Goal: Task Accomplishment & Management: Manage account settings

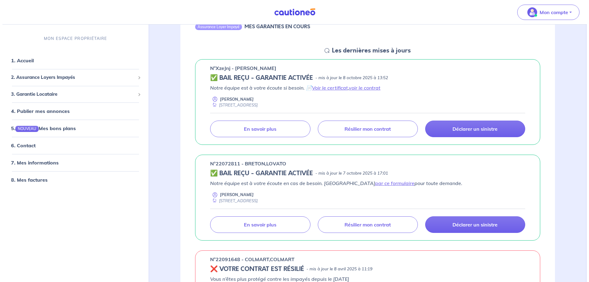
scroll to position [31, 0]
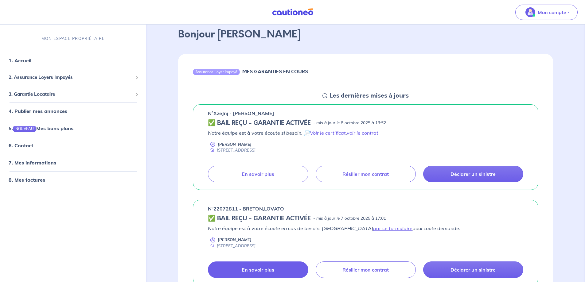
click at [255, 269] on p "En savoir plus" at bounding box center [258, 270] width 33 height 6
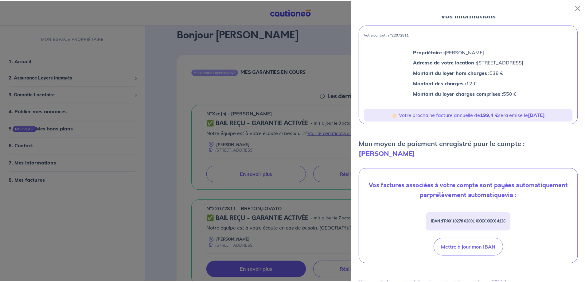
scroll to position [0, 0]
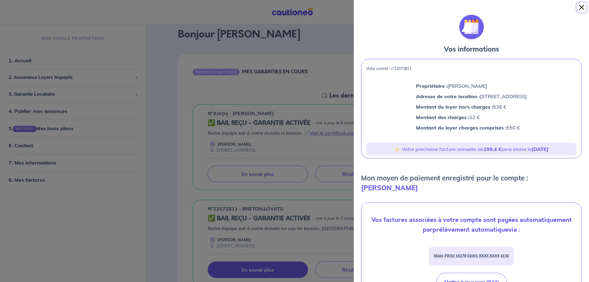
click at [582, 4] on button "Close" at bounding box center [582, 7] width 10 height 10
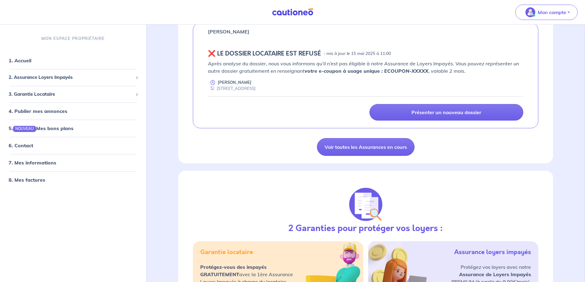
scroll to position [399, 0]
click at [23, 77] on span "2. Assurance Loyers Impayés" at bounding box center [71, 77] width 124 height 7
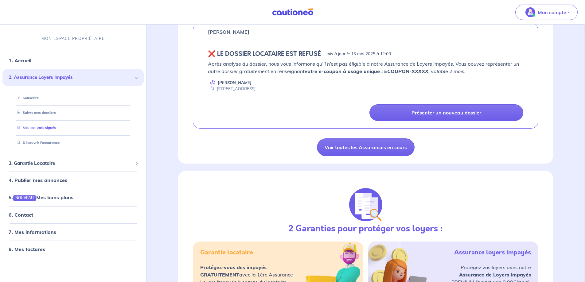
click at [41, 128] on link "Mes contrats signés" at bounding box center [34, 128] width 41 height 4
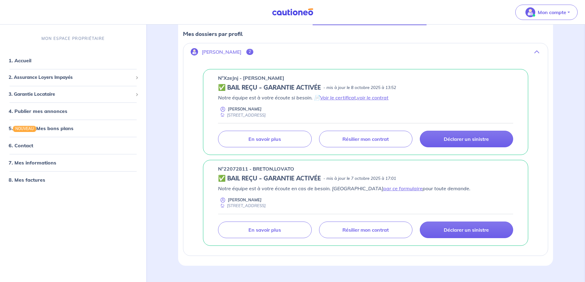
scroll to position [105, 0]
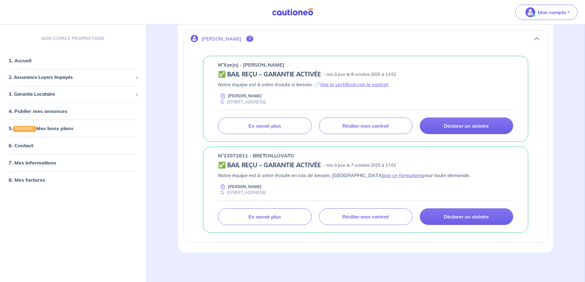
click at [288, 165] on h5 "✅ BAIL REÇU - GARANTIE ACTIVÉE" at bounding box center [269, 165] width 103 height 7
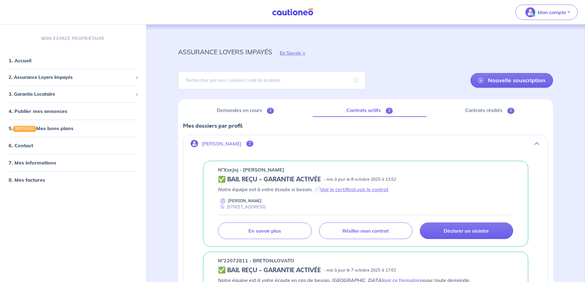
scroll to position [0, 0]
click at [244, 111] on link "Demandes en cours 1" at bounding box center [245, 110] width 125 height 13
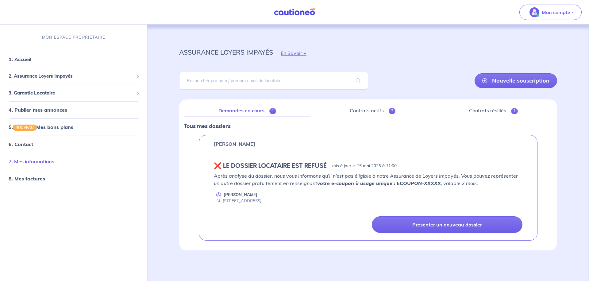
click at [25, 161] on link "7. Mes informations" at bounding box center [32, 161] width 46 height 6
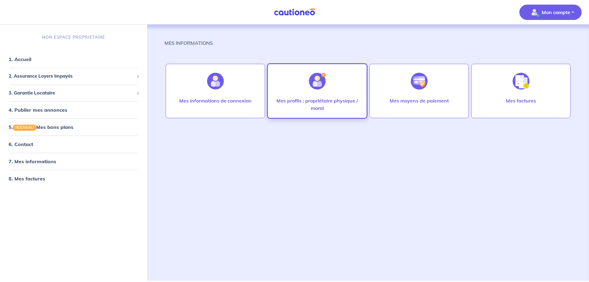
click at [317, 78] on img at bounding box center [317, 81] width 17 height 17
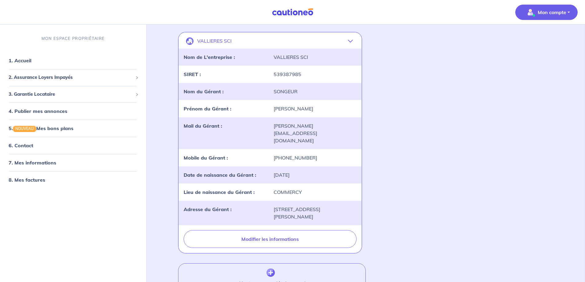
scroll to position [276, 0]
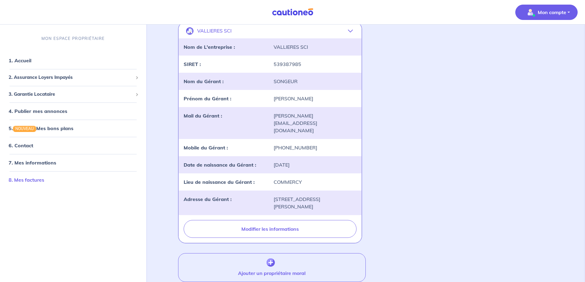
click at [31, 181] on link "8. Mes factures" at bounding box center [27, 180] width 36 height 6
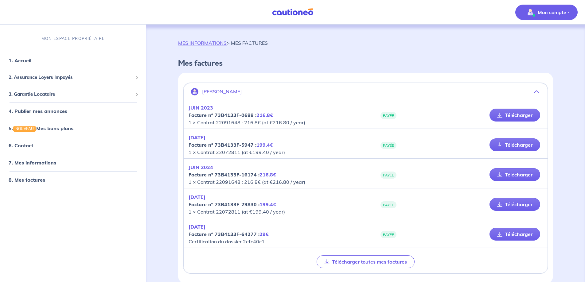
click at [548, 12] on p "Mon compte" at bounding box center [551, 12] width 29 height 7
click at [542, 39] on link "Mes informations" at bounding box center [539, 38] width 49 height 10
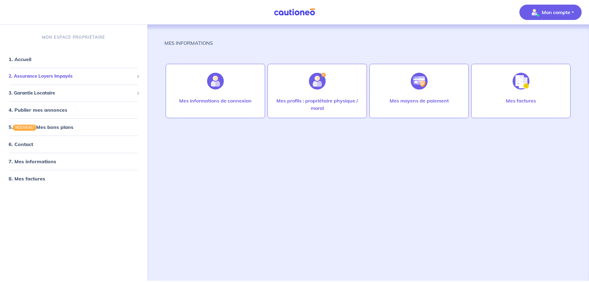
click at [23, 77] on span "2. Assurance Loyers Impayés" at bounding box center [72, 76] width 126 height 7
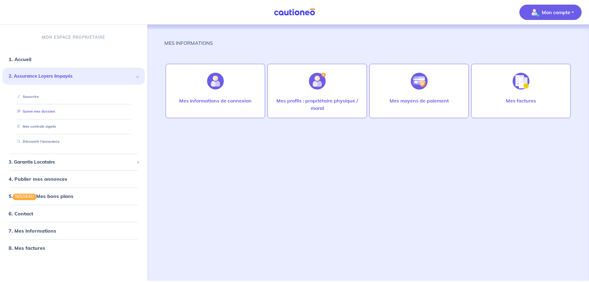
click at [43, 110] on link "Suivre mes dossiers" at bounding box center [34, 111] width 41 height 4
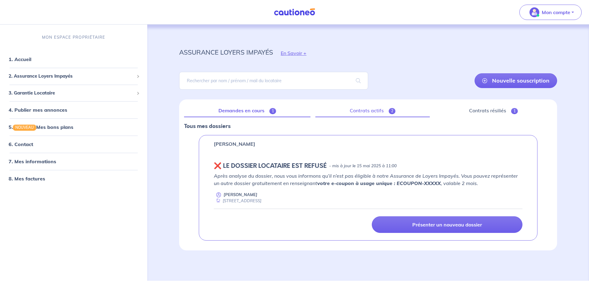
click at [375, 108] on link "Contrats actifs 2" at bounding box center [373, 110] width 114 height 13
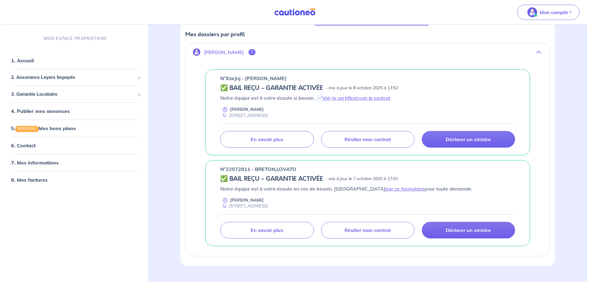
scroll to position [92, 0]
click at [261, 176] on h5 "✅ BAIL REÇU - GARANTIE ACTIVÉE" at bounding box center [269, 178] width 103 height 7
click at [264, 176] on h5 "✅ BAIL REÇU - GARANTIE ACTIVÉE" at bounding box center [269, 178] width 103 height 7
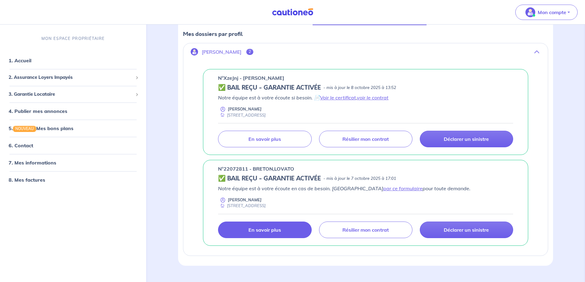
click at [259, 230] on p "En savoir plus" at bounding box center [264, 230] width 33 height 6
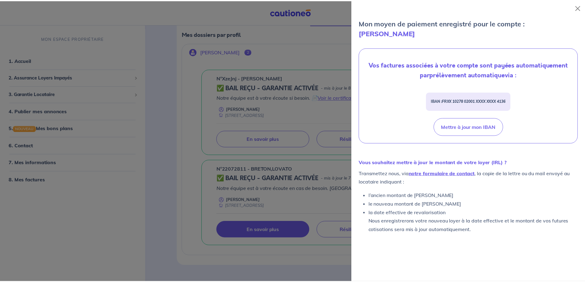
scroll to position [166, 0]
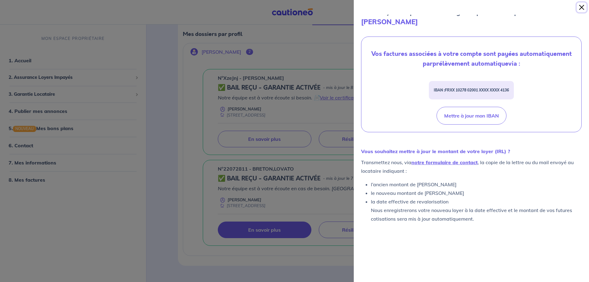
click at [582, 6] on button "Close" at bounding box center [582, 7] width 10 height 10
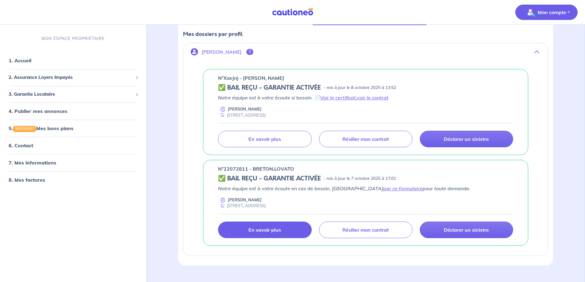
click at [550, 14] on p "Mon compte" at bounding box center [551, 12] width 29 height 7
click at [538, 53] on link "Me déconnecter" at bounding box center [539, 53] width 49 height 10
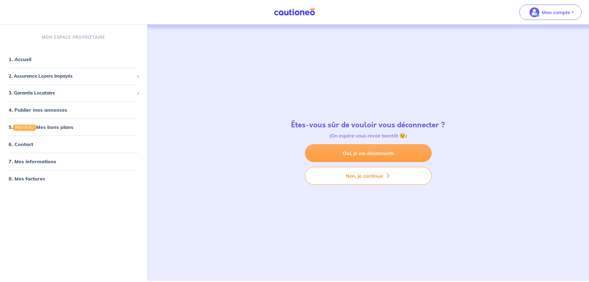
click at [360, 153] on link "Oui, je me déconnecte" at bounding box center [368, 153] width 127 height 18
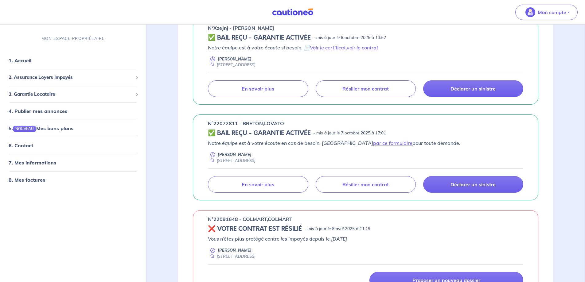
scroll to position [123, 0]
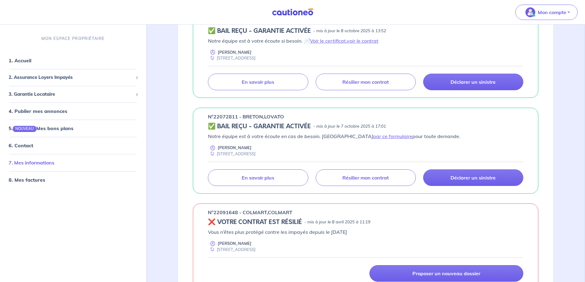
click at [39, 160] on link "7. Mes informations" at bounding box center [32, 163] width 46 height 6
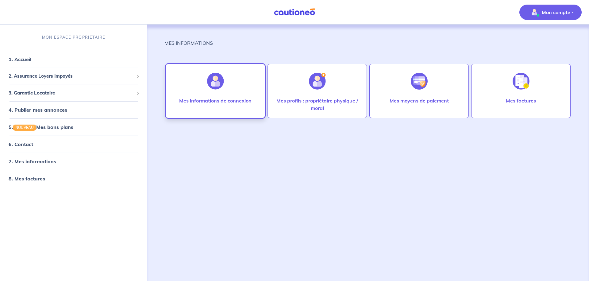
click at [212, 87] on img at bounding box center [215, 81] width 17 height 17
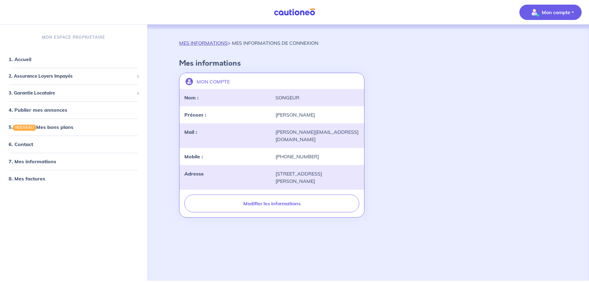
click at [198, 41] on link "MES INFORMATIONS" at bounding box center [203, 43] width 48 height 6
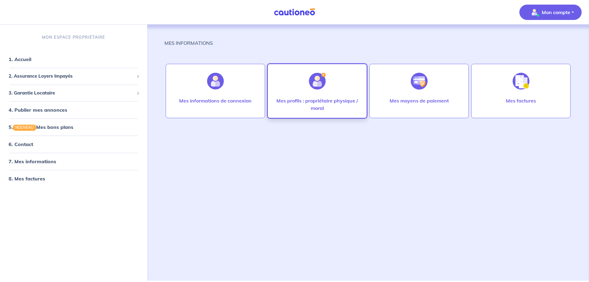
click at [315, 92] on div at bounding box center [317, 81] width 27 height 32
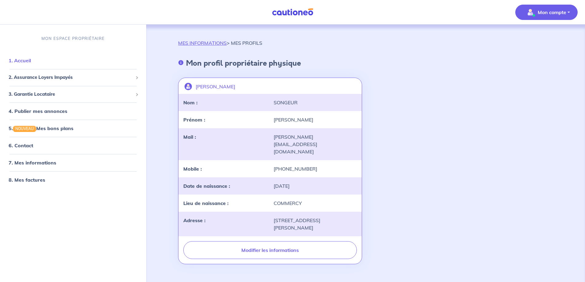
click at [21, 62] on link "1. Accueil" at bounding box center [20, 60] width 22 height 6
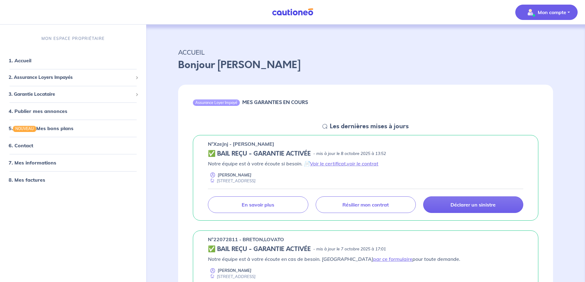
click at [559, 11] on p "Mon compte" at bounding box center [551, 12] width 29 height 7
click at [29, 63] on link "1. Accueil" at bounding box center [20, 60] width 22 height 6
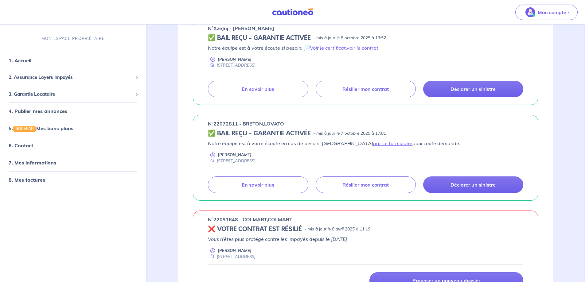
scroll to position [123, 0]
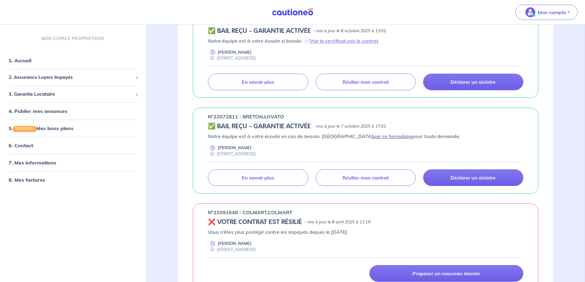
click at [373, 136] on link "par ce formulaire" at bounding box center [392, 136] width 39 height 6
click at [557, 14] on p "Mon compte" at bounding box center [551, 12] width 29 height 7
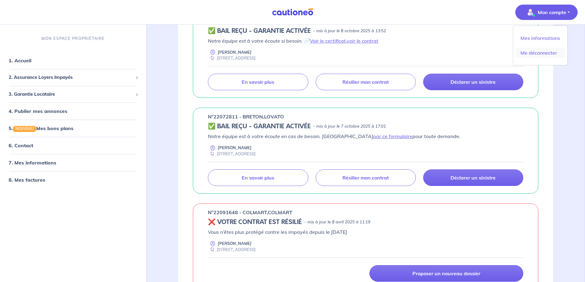
click at [540, 54] on link "Me déconnecter" at bounding box center [539, 53] width 49 height 10
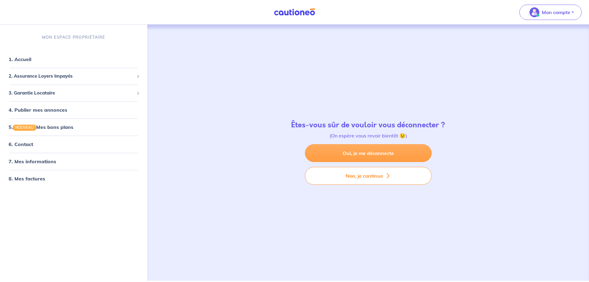
click at [372, 156] on link "Oui, je me déconnecte" at bounding box center [368, 153] width 127 height 18
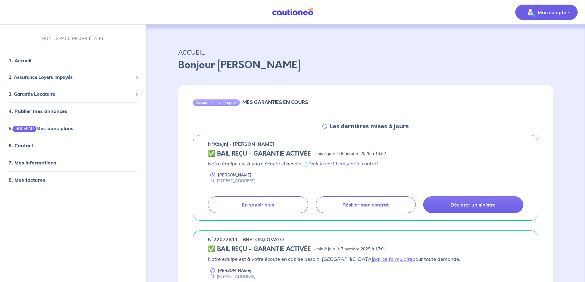
click at [551, 13] on p "Mon compte" at bounding box center [551, 12] width 29 height 7
click at [537, 57] on link "Me déconnecter" at bounding box center [539, 53] width 49 height 10
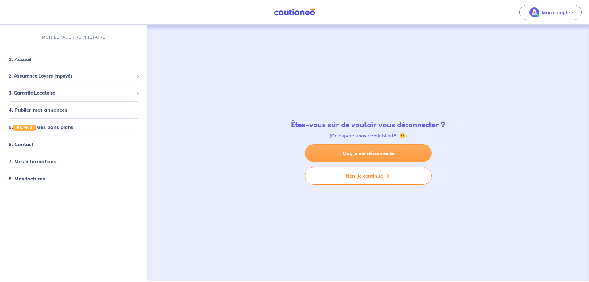
click at [360, 152] on link "Oui, je me déconnecte" at bounding box center [368, 153] width 127 height 18
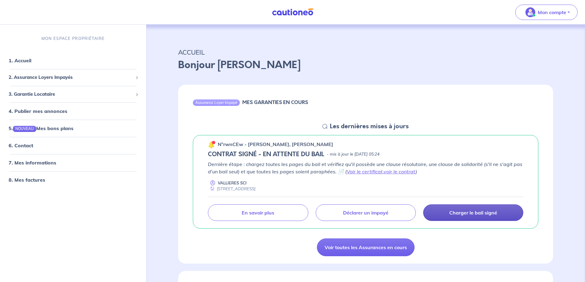
click at [469, 212] on p "Charger le bail signé" at bounding box center [473, 213] width 48 height 6
click at [475, 211] on p "Charger le bail signé" at bounding box center [473, 213] width 48 height 6
click at [470, 213] on p "Charger le bail signé" at bounding box center [473, 213] width 48 height 6
click at [55, 78] on span "2. Assurance Loyers Impayés" at bounding box center [71, 77] width 124 height 7
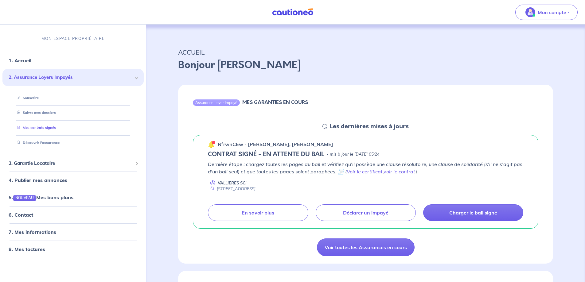
click at [41, 126] on link "Mes contrats signés" at bounding box center [34, 128] width 41 height 4
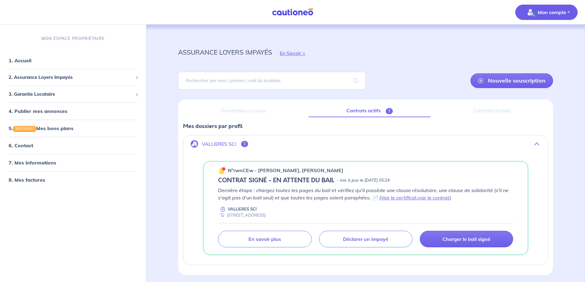
click at [549, 11] on p "Mon compte" at bounding box center [551, 12] width 29 height 7
click at [541, 41] on link "Mes informations" at bounding box center [539, 38] width 49 height 10
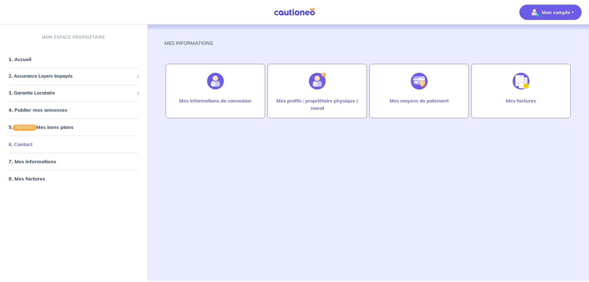
click at [26, 145] on link "6. Contact" at bounding box center [21, 144] width 24 height 6
click at [24, 60] on link "1. Accueil" at bounding box center [20, 59] width 22 height 6
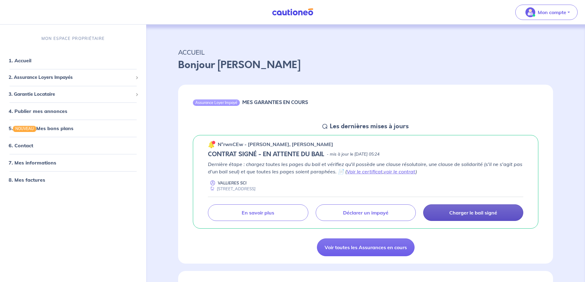
click at [467, 212] on p "Charger le bail signé" at bounding box center [473, 213] width 48 height 6
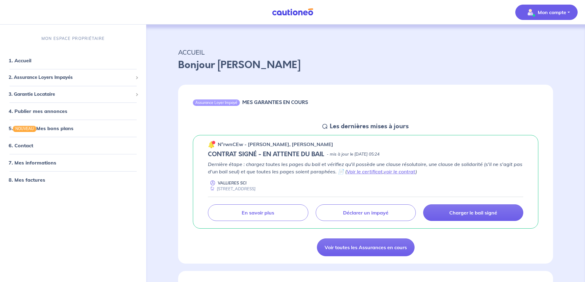
click at [558, 15] on p "Mon compte" at bounding box center [551, 12] width 29 height 7
click at [542, 54] on link "Me déconnecter" at bounding box center [539, 53] width 49 height 10
